Goal: Navigation & Orientation: Go to known website

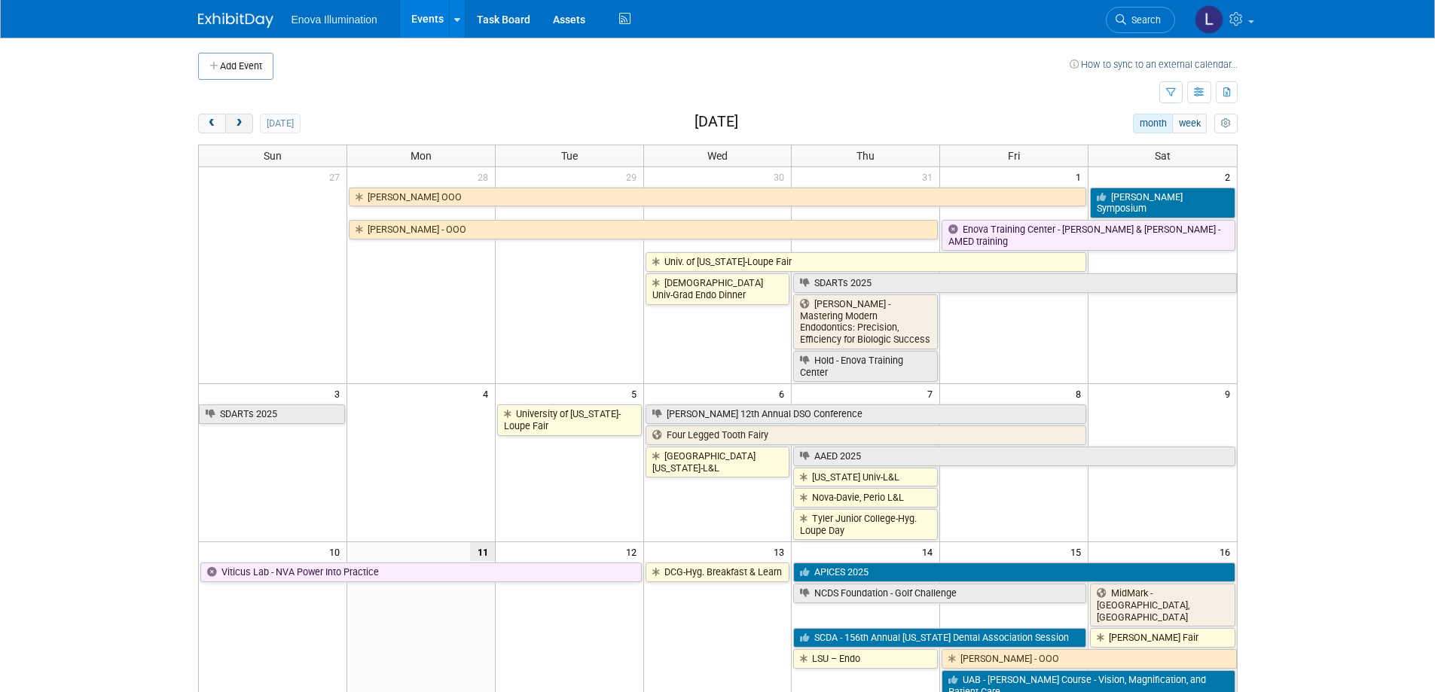
click at [249, 124] on button "next" at bounding box center [239, 124] width 28 height 20
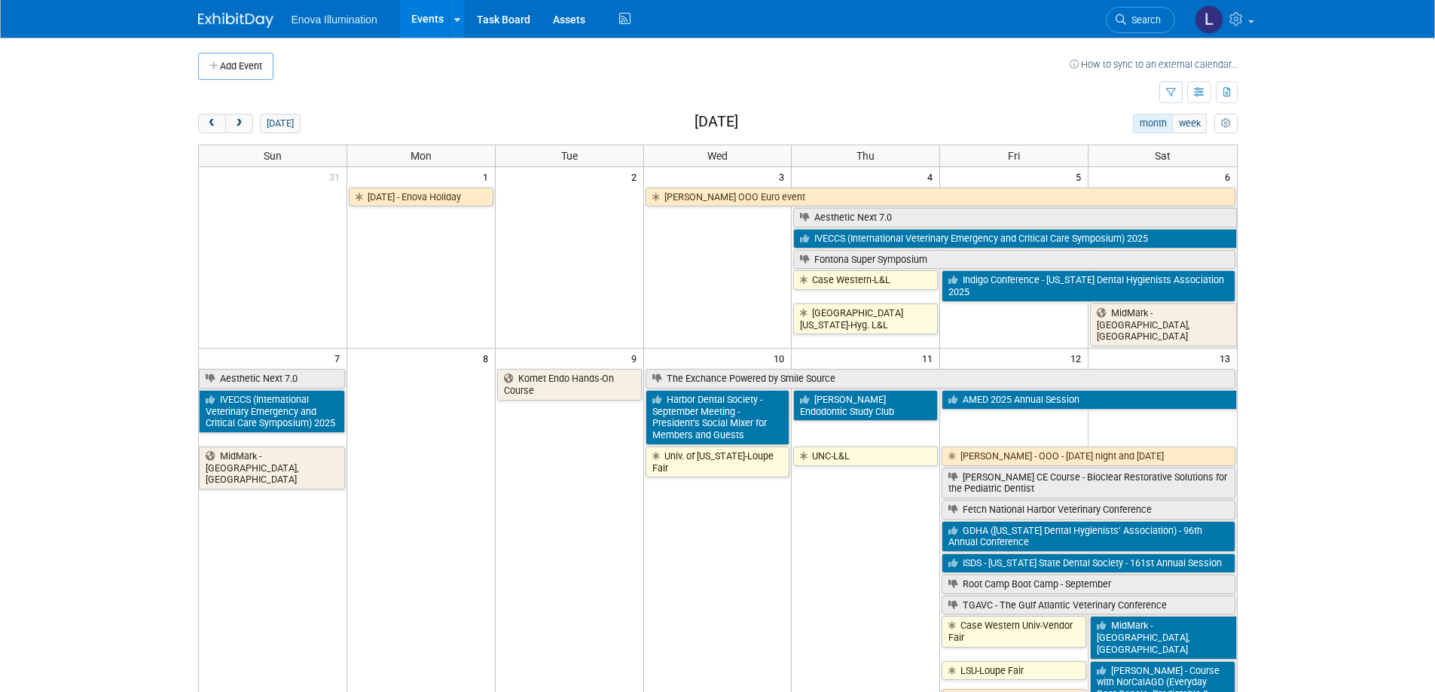
drag, startPoint x: 248, startPoint y: 124, endPoint x: 157, endPoint y: 142, distance: 92.2
click at [157, 142] on body "Enova Illumination Events Add Event Bulk Upload Events Shareable Event Boards R…" at bounding box center [717, 346] width 1435 height 692
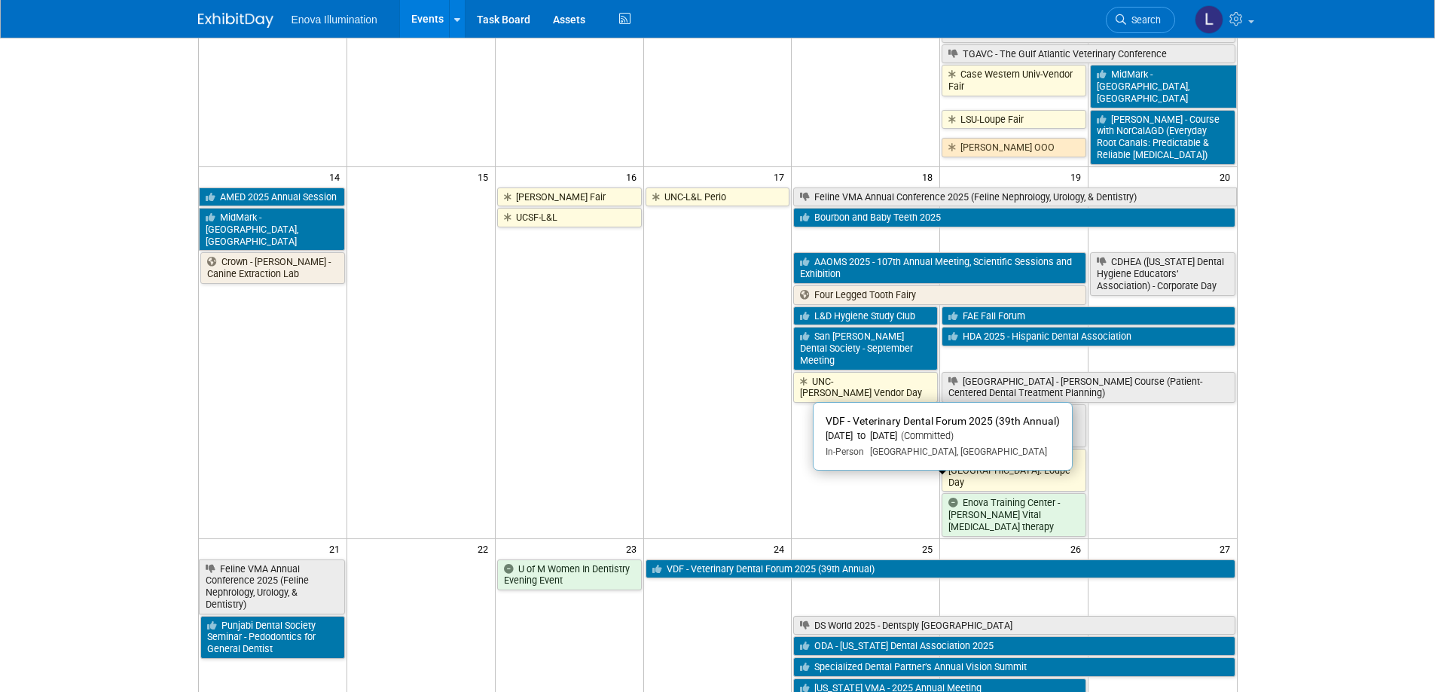
scroll to position [603, 0]
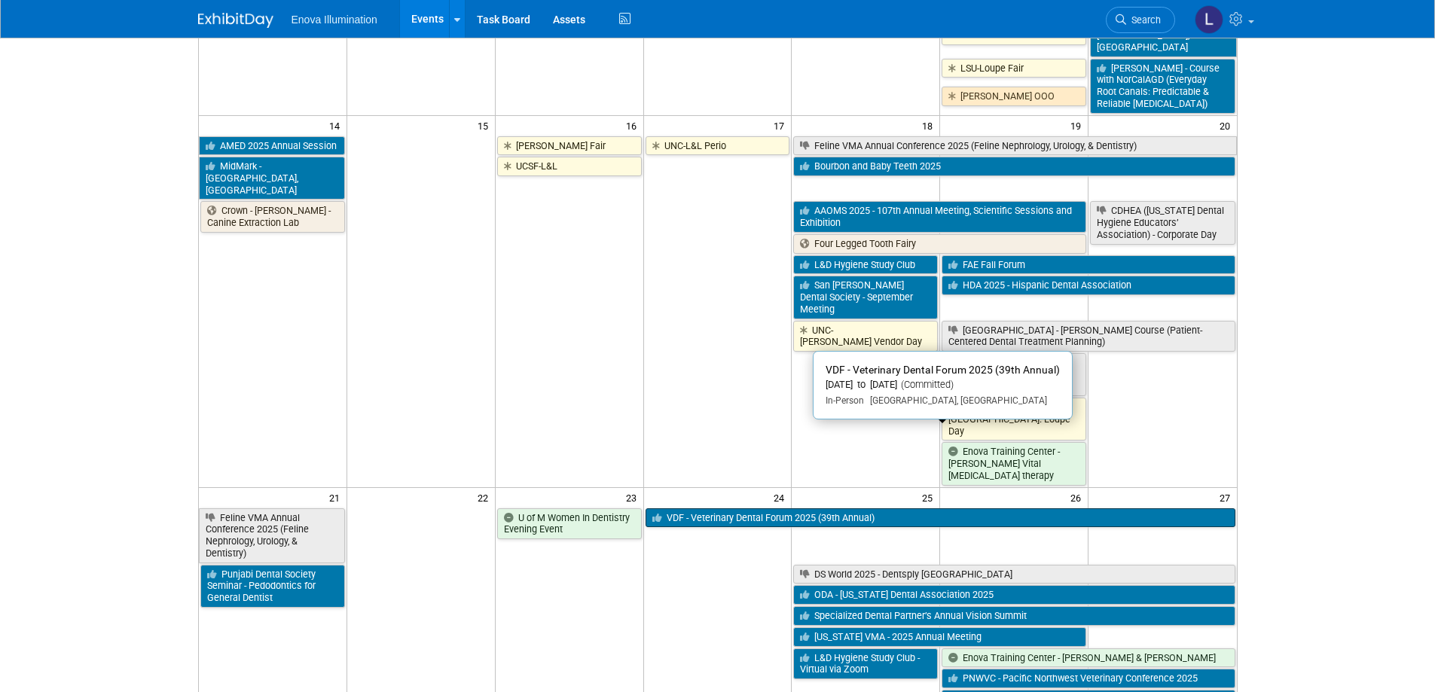
click at [719, 509] on link "VDF - Veterinary Dental Forum 2025 (39th Annual)" at bounding box center [941, 519] width 590 height 20
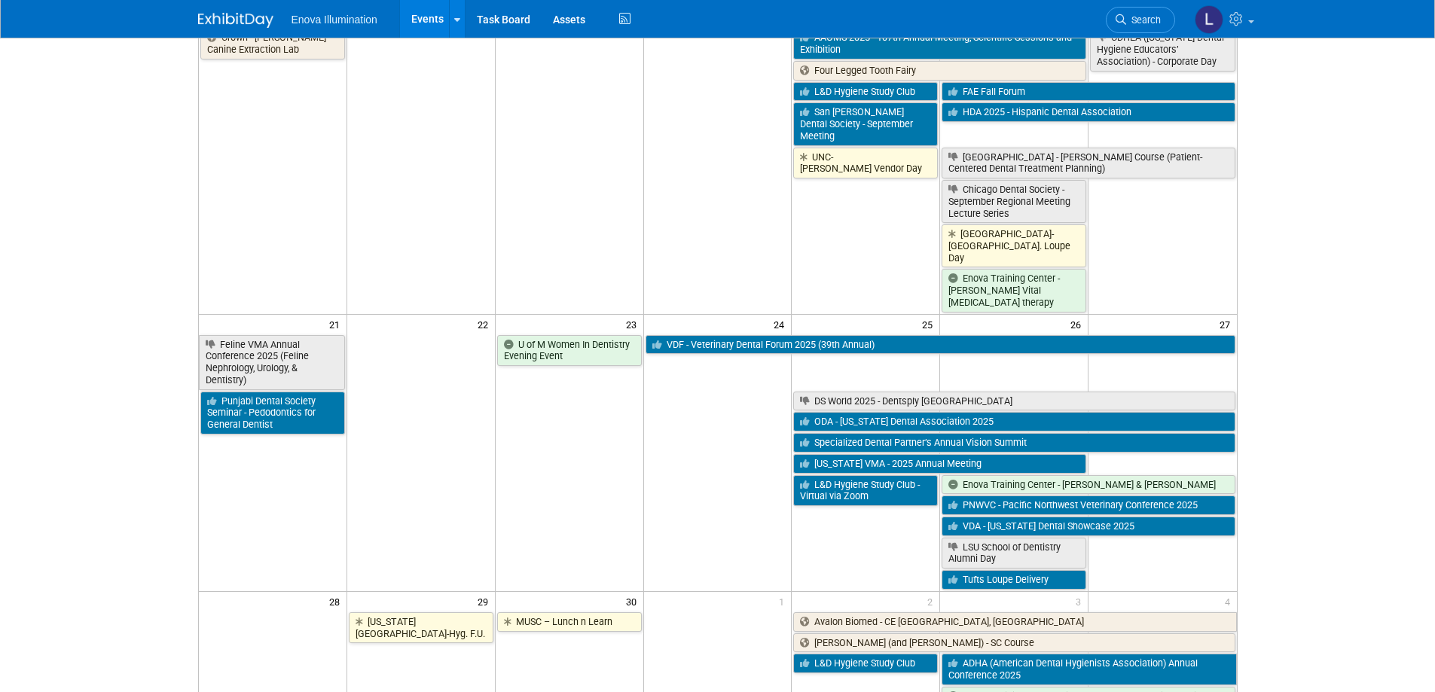
scroll to position [747, 0]
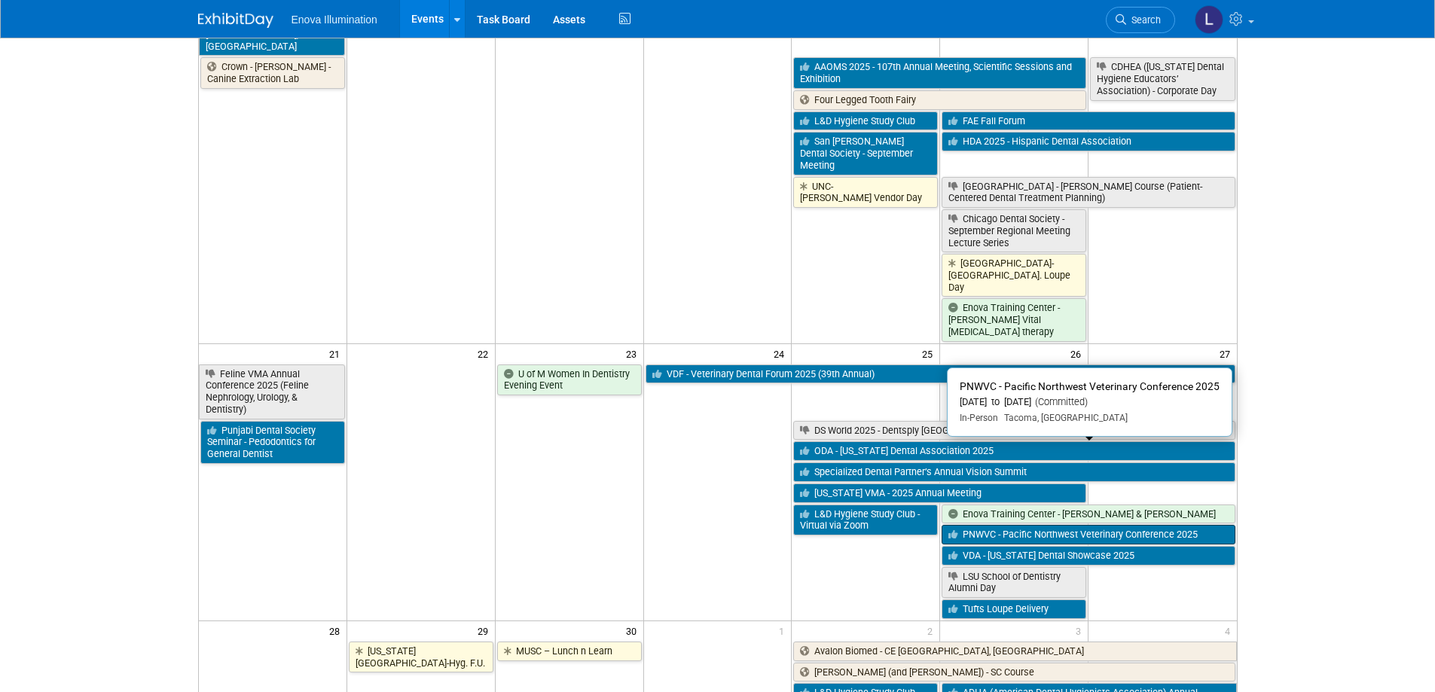
click at [1016, 525] on link "PNWVC - Pacific Northwest Veterinary Conference 2025" at bounding box center [1088, 535] width 293 height 20
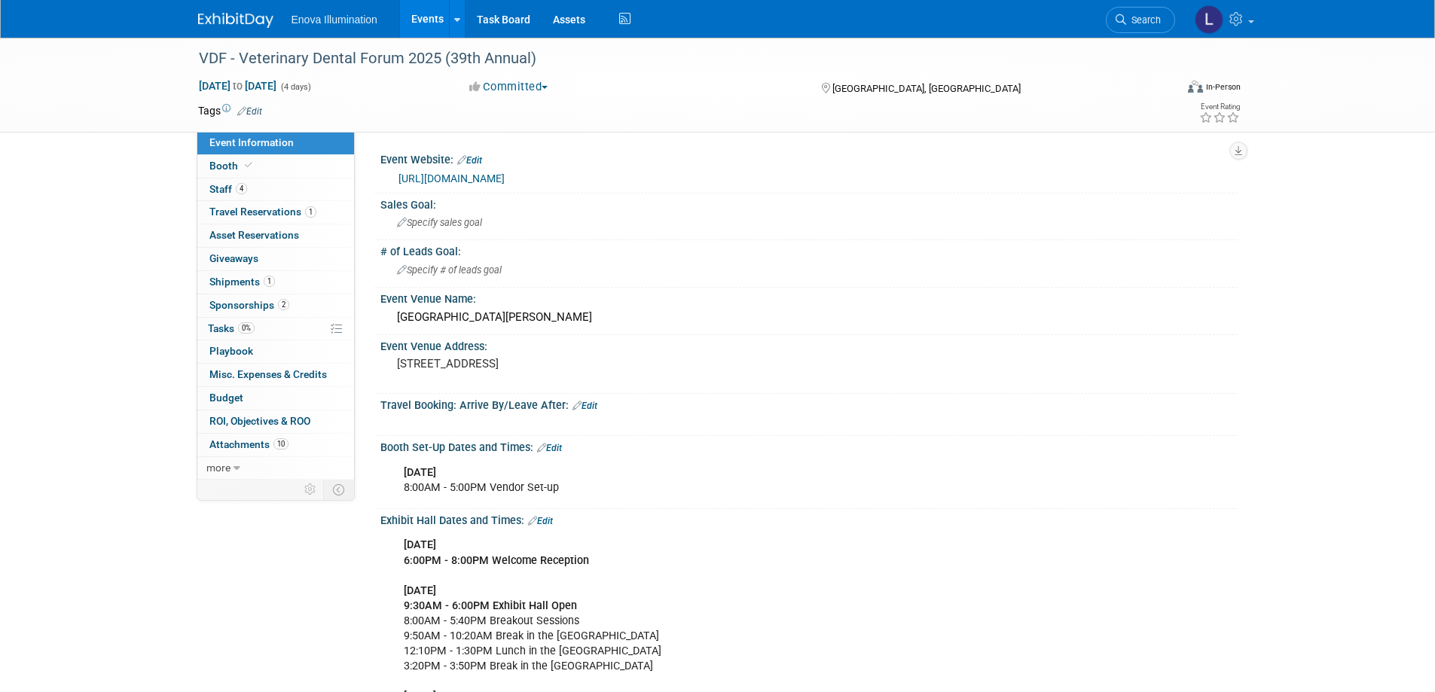
click at [496, 179] on link "https://www.veterinarydentalforum.org/" at bounding box center [452, 179] width 106 height 12
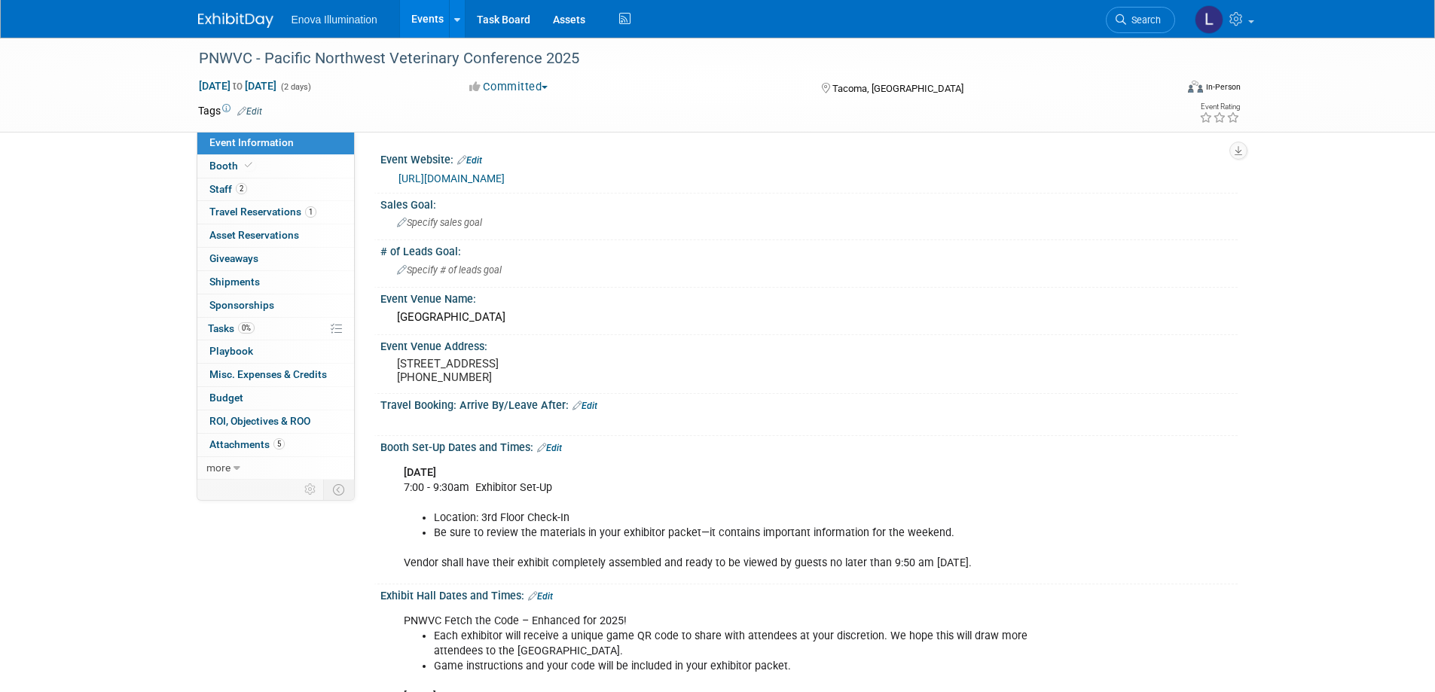
click at [432, 182] on link "https://pnwvc.org/" at bounding box center [452, 179] width 106 height 12
